Goal: Use online tool/utility: Utilize a website feature to perform a specific function

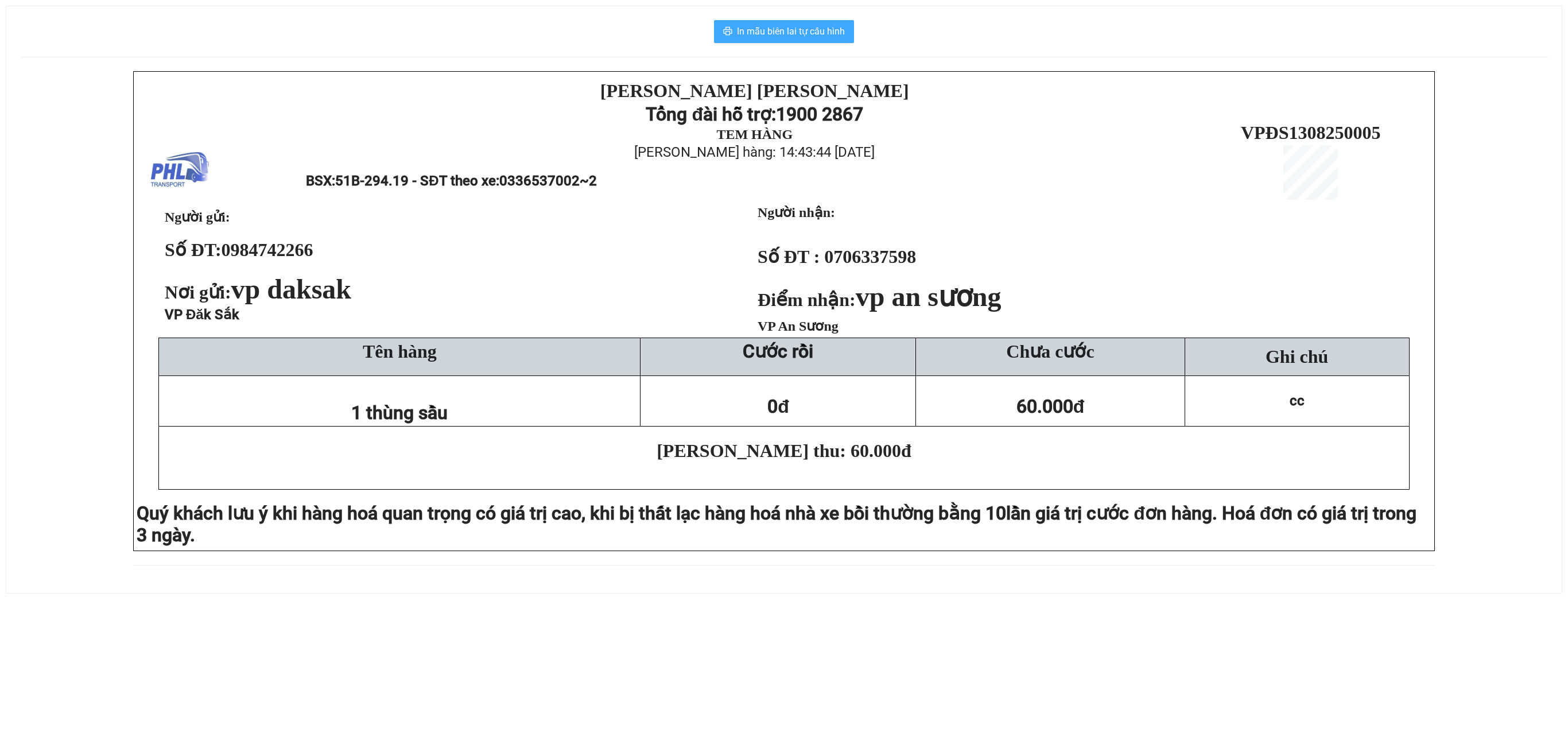
click at [824, 38] on span "In mẫu biên lai tự cấu hình" at bounding box center [791, 31] width 108 height 14
click at [833, 32] on span "In mẫu biên lai tự cấu hình" at bounding box center [791, 31] width 108 height 14
